Goal: Information Seeking & Learning: Learn about a topic

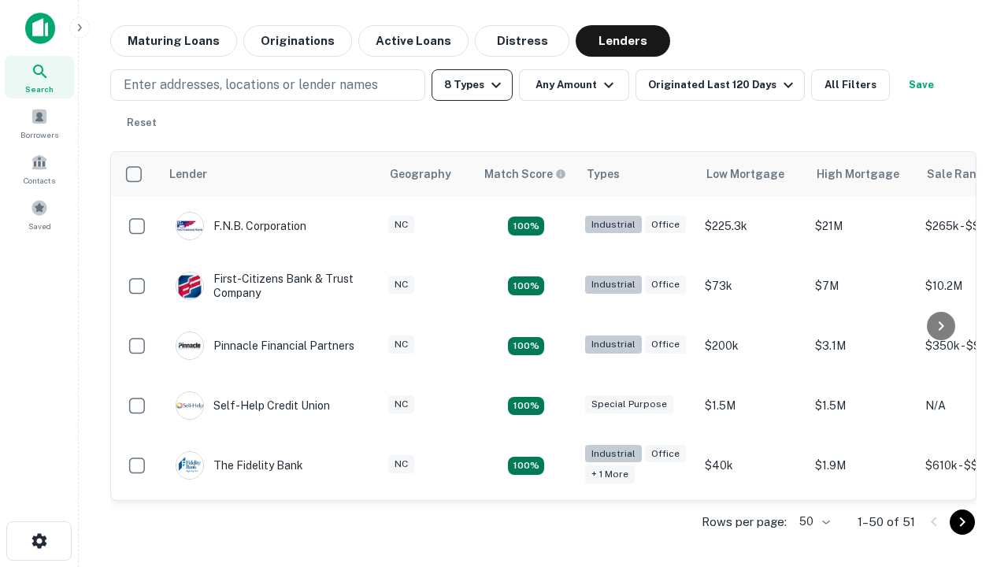
click at [472, 85] on button "8 Types" at bounding box center [472, 85] width 81 height 32
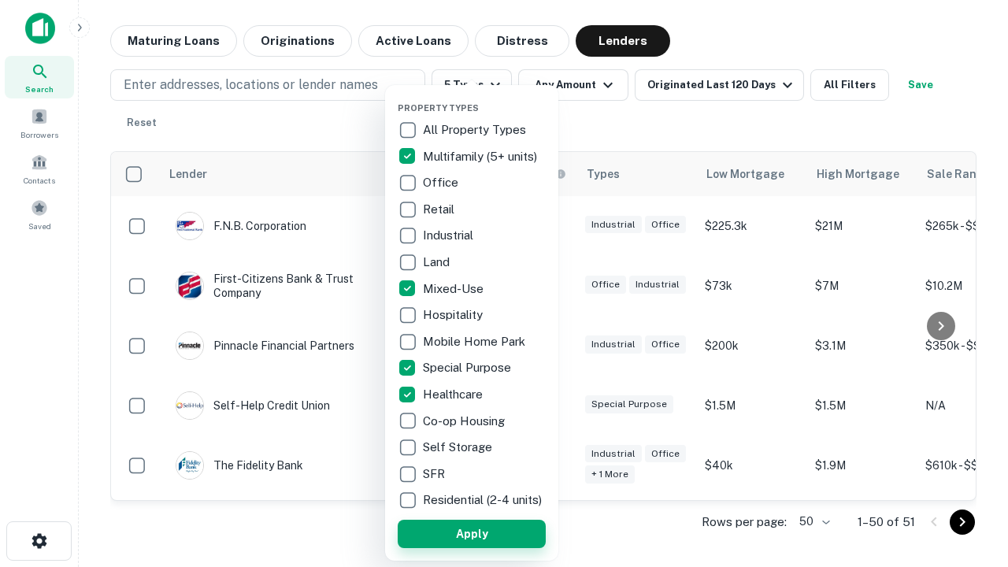
click at [472, 533] on button "Apply" at bounding box center [472, 534] width 148 height 28
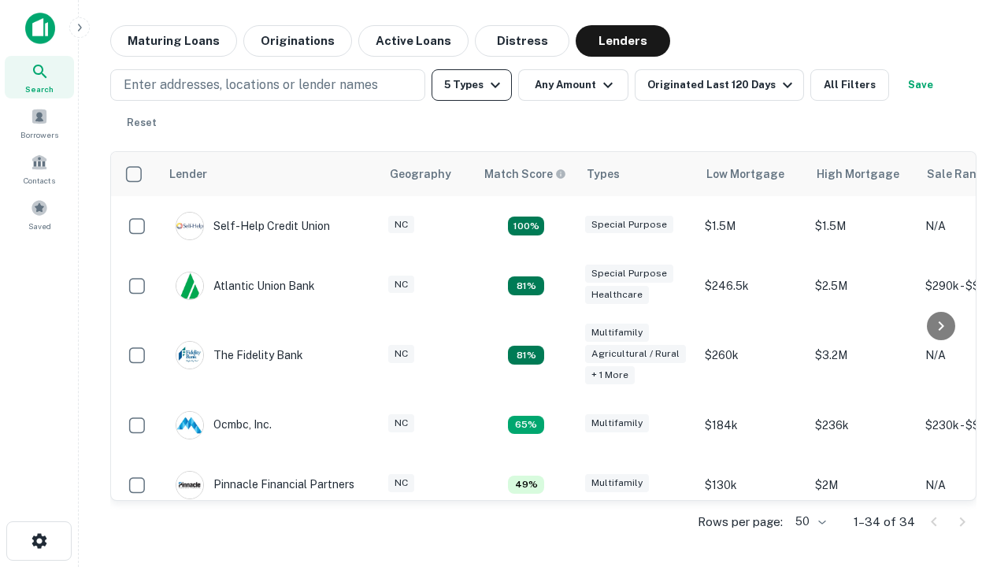
click at [472, 85] on button "5 Types" at bounding box center [472, 85] width 80 height 32
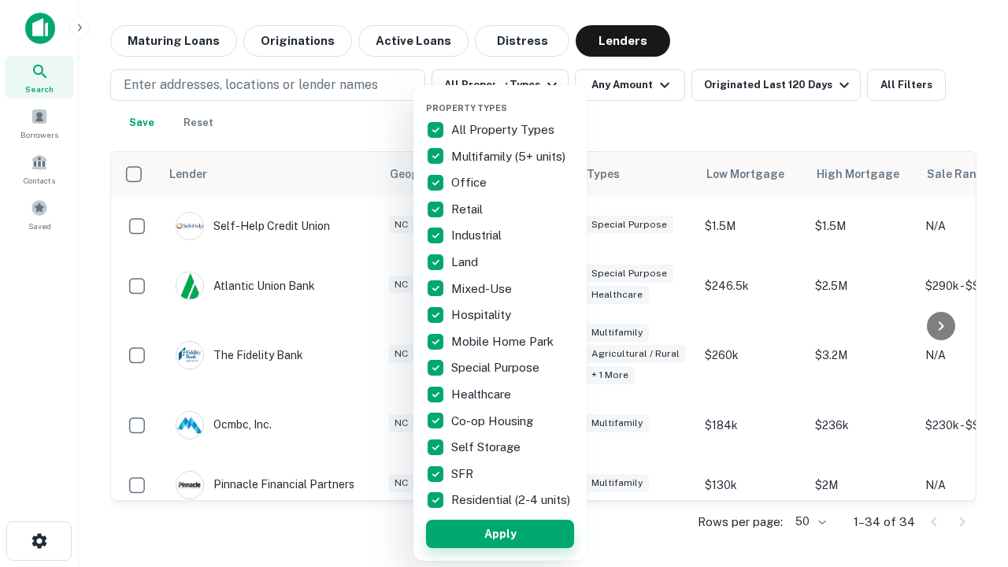
click at [500, 533] on button "Apply" at bounding box center [500, 534] width 148 height 28
